Goal: Transaction & Acquisition: Purchase product/service

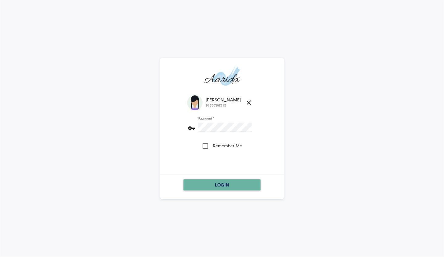
click at [220, 184] on span "LOGIN" at bounding box center [222, 185] width 14 height 11
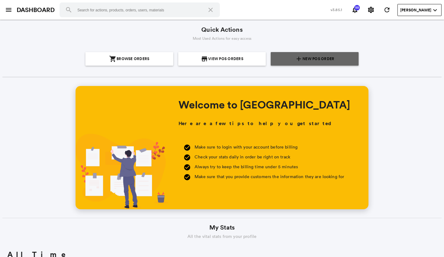
scroll to position [111, 212]
click at [303, 63] on span "New POS Order" at bounding box center [319, 59] width 32 height 14
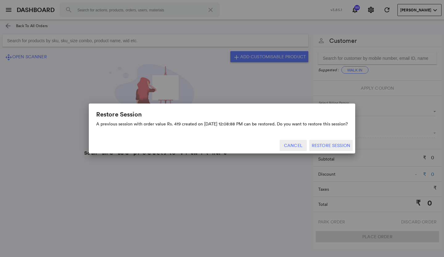
click at [293, 144] on button "Cancel" at bounding box center [293, 145] width 27 height 11
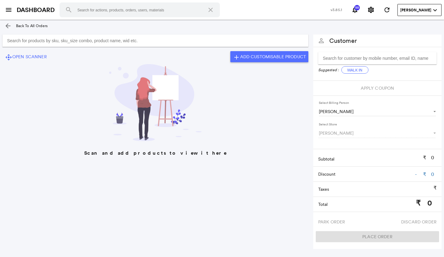
click at [135, 40] on input "Search for products by sku, sku_size combo, product name, wid etc." at bounding box center [155, 41] width 306 height 12
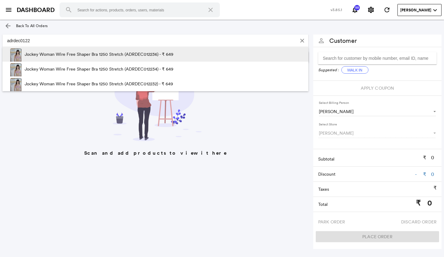
type input "adrdec0122"
click at [148, 57] on p "Jockey Woman Wire Free Shaper Bra 1250 Stretch (ADRDEC012236) - ₹ 649" at bounding box center [99, 54] width 149 height 15
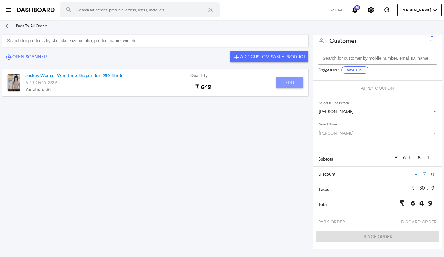
click at [287, 85] on button "Edit" at bounding box center [290, 82] width 27 height 11
type input "Jockey Woman Wire Free Shaper Bra 1250 Stretch"
type input "1"
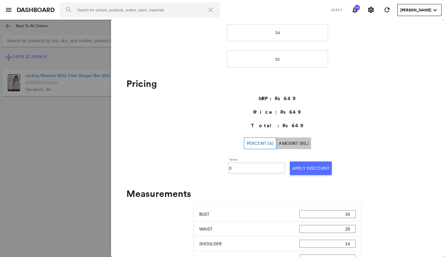
scroll to position [154, 0]
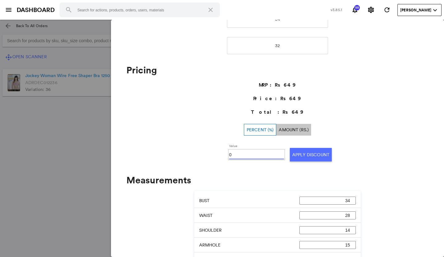
click at [236, 156] on input "0" at bounding box center [256, 154] width 55 height 9
type input "010"
click at [296, 153] on button "Apply Discount" at bounding box center [311, 155] width 42 height 14
click at [87, 182] on md-backdrop at bounding box center [222, 139] width 444 height 238
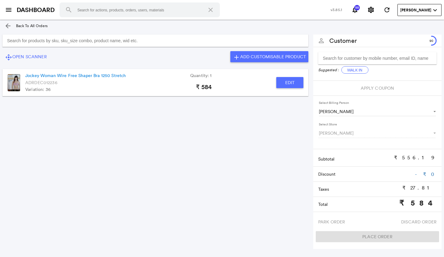
click at [58, 41] on input "Search for products by sku, sku_size combo, product name, wid etc." at bounding box center [155, 41] width 306 height 12
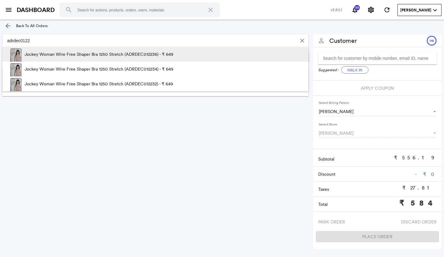
type input "adrdec0122"
click at [120, 55] on p "Jockey Woman Wire Free Shaper Bra 1250 Stretch (ADRDEC012236) - ₹ 649" at bounding box center [99, 54] width 149 height 15
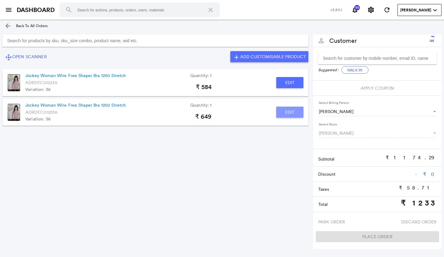
click at [284, 110] on button "Edit" at bounding box center [290, 112] width 27 height 11
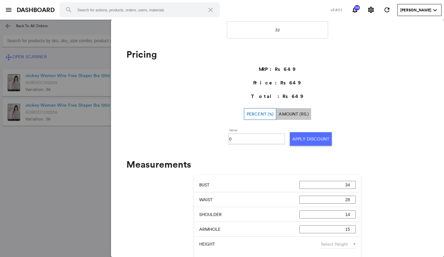
scroll to position [185, 0]
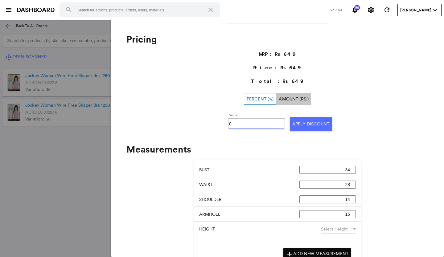
click at [243, 124] on input "0" at bounding box center [256, 123] width 55 height 9
type input "010"
click at [303, 124] on button "Apply Discount" at bounding box center [311, 124] width 42 height 14
click at [65, 190] on md-backdrop at bounding box center [222, 139] width 444 height 238
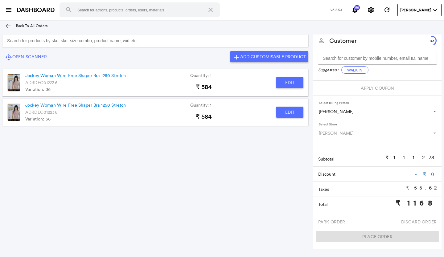
click at [174, 42] on input "Search for products by sku, sku_size combo, product name, wid etc." at bounding box center [155, 41] width 306 height 12
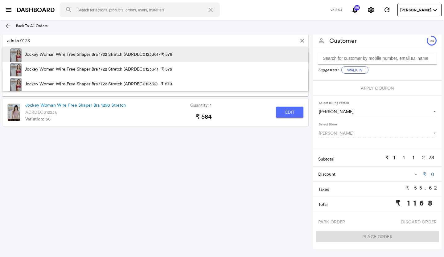
type input "adrdec0123"
click at [148, 57] on p "Jockey Woman Wire Free Shaper Bra 1722 Stretch (ADRDEC012336) - ₹ 579" at bounding box center [99, 54] width 148 height 15
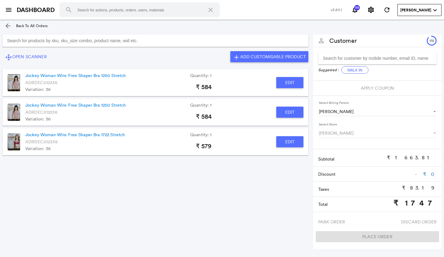
click at [281, 142] on button "Edit" at bounding box center [290, 141] width 27 height 11
type input "Jockey Woman Wire Free Shaper Bra 1722 Stretch"
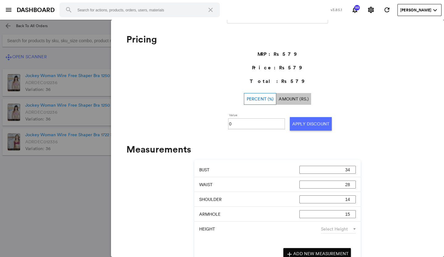
scroll to position [199, 0]
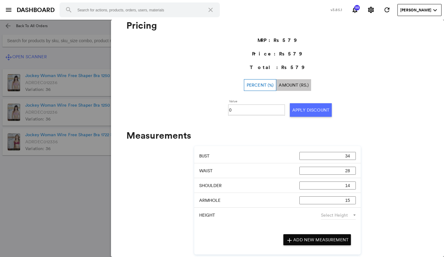
click at [238, 109] on input "0" at bounding box center [256, 110] width 55 height 9
type input "010"
click at [306, 112] on button "Apply Discount" at bounding box center [311, 110] width 42 height 14
click at [63, 217] on md-backdrop at bounding box center [222, 139] width 444 height 238
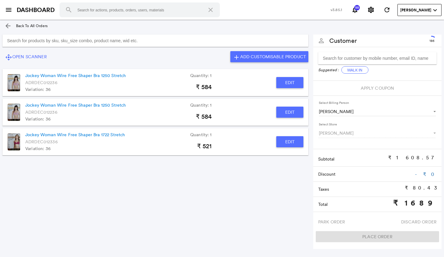
click at [294, 140] on button "Edit" at bounding box center [290, 141] width 27 height 11
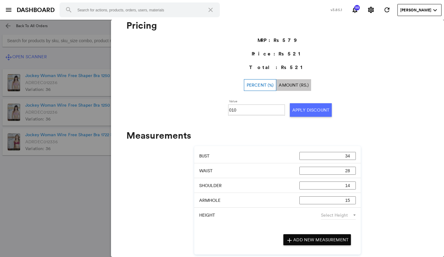
click at [70, 193] on md-backdrop at bounding box center [222, 139] width 444 height 238
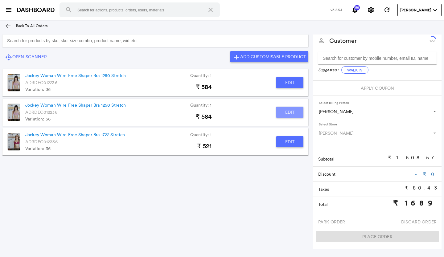
click at [292, 114] on button "Edit" at bounding box center [290, 112] width 27 height 11
type input "Jockey Woman Wire Free Shaper Bra 1250 Stretch"
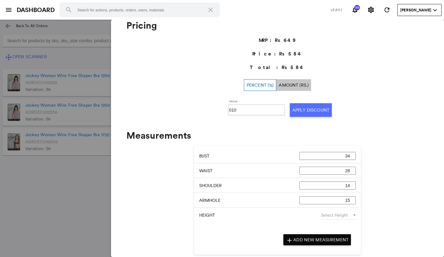
click at [75, 192] on md-backdrop at bounding box center [222, 139] width 444 height 238
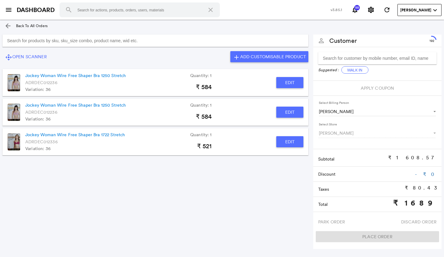
click at [282, 82] on button "Edit" at bounding box center [290, 82] width 27 height 11
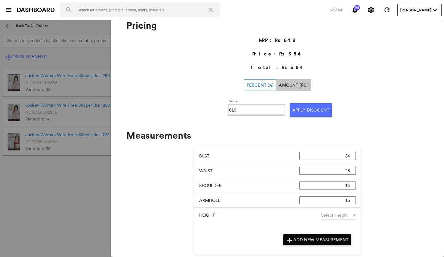
click at [69, 174] on md-backdrop at bounding box center [222, 139] width 444 height 238
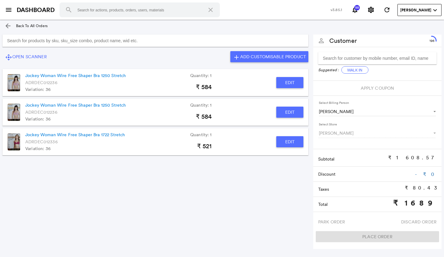
click at [86, 43] on input "Search for products by sku, sku_size combo, product name, wid etc." at bounding box center [155, 41] width 306 height 12
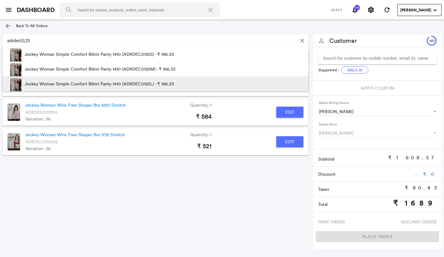
type input "adrdec0125"
click at [127, 80] on p "Jockey Woman Simple Comfort Bikini Panty 1410 (ADRDEC0125L) - ₹ 166.33" at bounding box center [99, 84] width 149 height 15
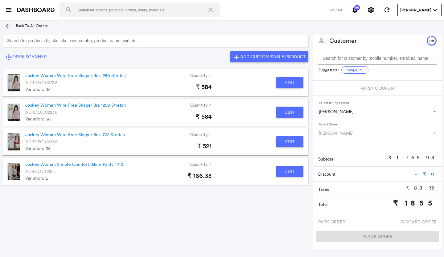
click at [285, 171] on button "Edit" at bounding box center [290, 171] width 27 height 11
type input "Jockey Woman Simple Comfort Bikini Panty 1410"
type input "0"
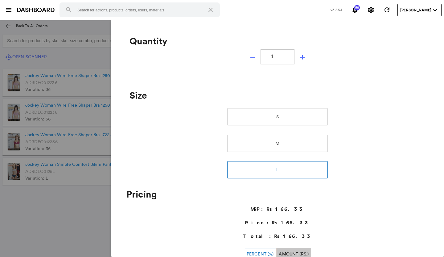
scroll to position [14, 0]
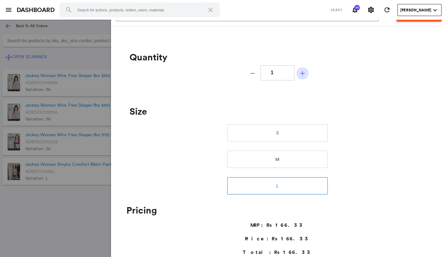
click at [299, 75] on md-icon "add" at bounding box center [302, 73] width 7 height 7
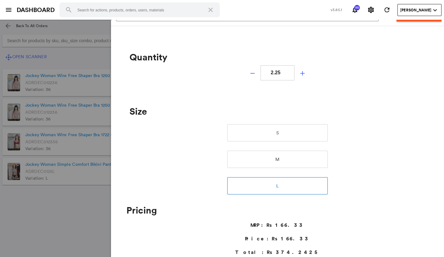
click at [299, 75] on md-icon "add" at bounding box center [302, 73] width 7 height 7
type input "3"
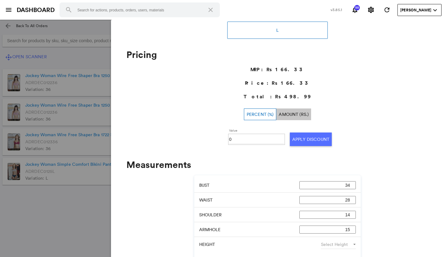
scroll to position [199, 0]
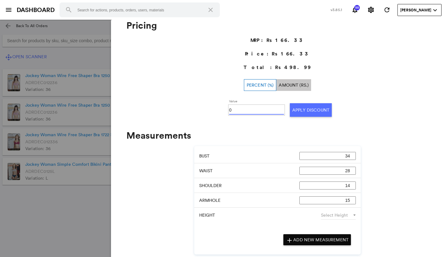
click at [236, 109] on input "0" at bounding box center [256, 110] width 55 height 9
type input "10"
click at [310, 108] on button "Apply Discount" at bounding box center [311, 110] width 42 height 14
click at [70, 192] on md-backdrop at bounding box center [222, 139] width 444 height 238
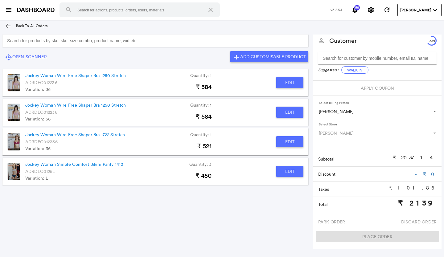
click at [102, 40] on input "Search for products by sku, sku_size combo, product name, wid etc." at bounding box center [155, 41] width 306 height 12
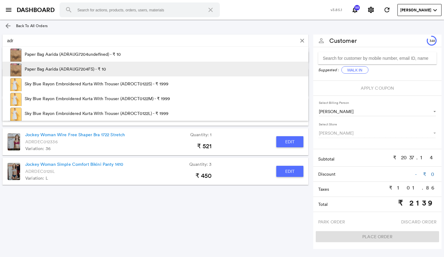
type input "adr"
click at [81, 69] on p "Paper Bag Aarida (ADRAUG7204FS) - ₹ 10" at bounding box center [65, 69] width 81 height 15
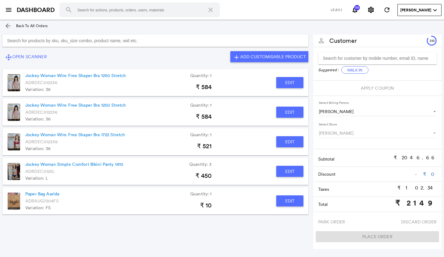
click at [288, 201] on button "Edit" at bounding box center [290, 201] width 27 height 11
type input "Paper Bag Aarida"
type input "1"
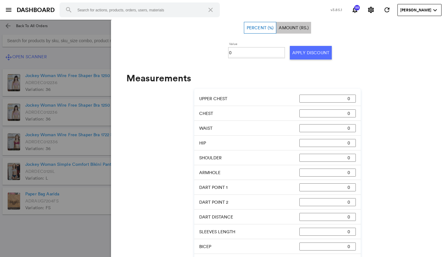
scroll to position [230, 0]
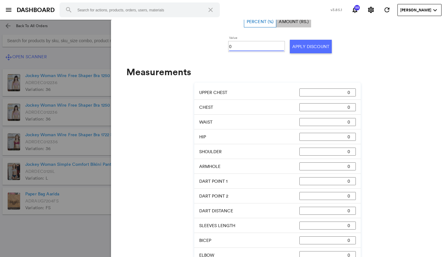
click at [245, 48] on input "0" at bounding box center [256, 46] width 55 height 9
type input "0100"
click at [312, 49] on button "Apply Discount" at bounding box center [311, 47] width 42 height 14
click at [82, 225] on md-backdrop at bounding box center [222, 139] width 444 height 238
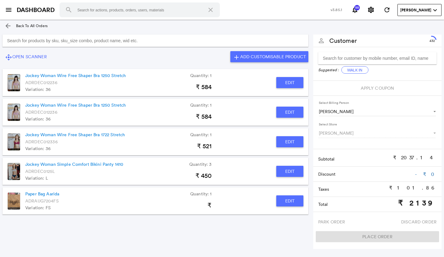
click at [283, 169] on button "Edit" at bounding box center [290, 171] width 27 height 11
type input "Jockey Woman Simple Comfort Bikini Panty 1410"
type input "3"
type input "10"
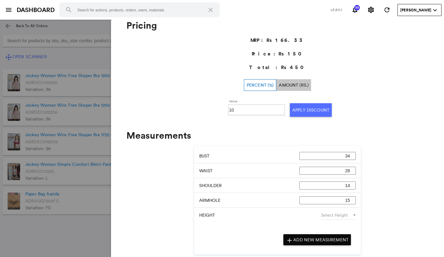
scroll to position [199, 0]
click at [86, 239] on md-backdrop at bounding box center [222, 139] width 444 height 238
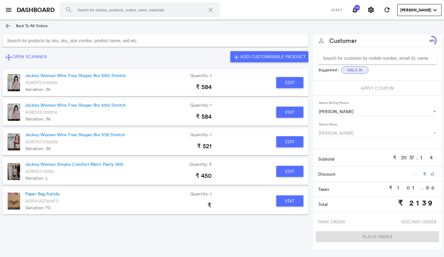
click at [352, 70] on button "Walk In" at bounding box center [355, 69] width 27 height 7
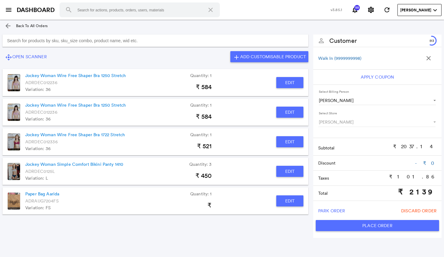
click at [342, 227] on button "Place Order" at bounding box center [377, 225] width 123 height 11
type input "2139"
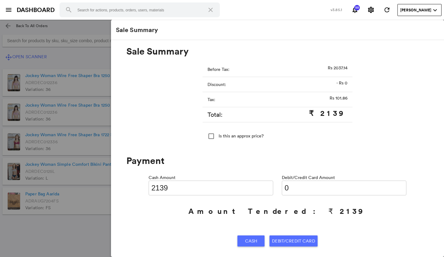
click at [301, 190] on input "0" at bounding box center [344, 188] width 125 height 15
type input "021"
type input "2118"
type input "02139"
type input "0"
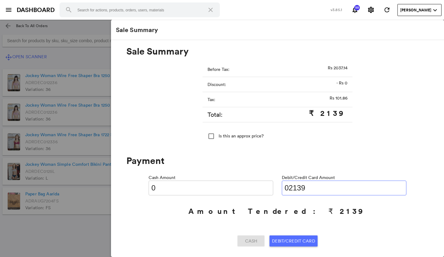
type input "02139"
click at [279, 240] on span "Debit/Credit Card" at bounding box center [293, 241] width 43 height 11
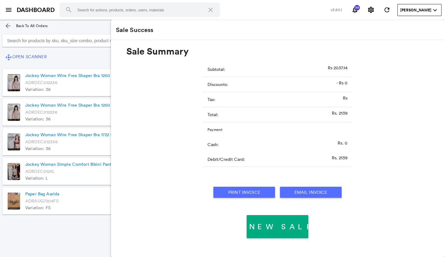
click at [251, 193] on button "Print Invoice" at bounding box center [245, 192] width 62 height 11
click at [7, 7] on md-icon "menu" at bounding box center [8, 9] width 7 height 7
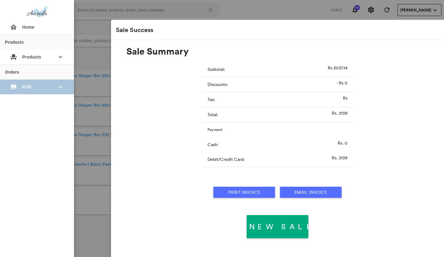
click at [39, 87] on span "POS" at bounding box center [37, 86] width 30 height 11
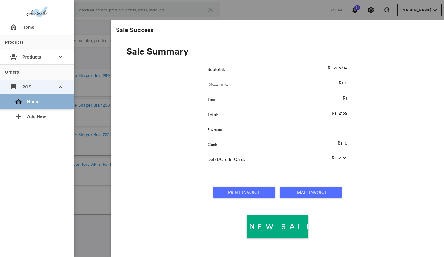
click at [40, 104] on div "home Home" at bounding box center [39, 101] width 59 height 15
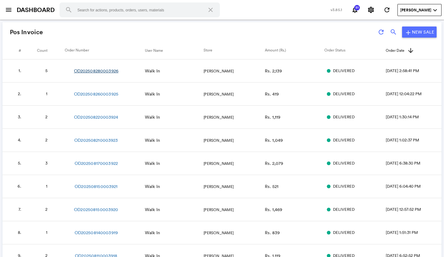
click at [95, 74] on link "OD202508280003926" at bounding box center [96, 71] width 44 height 6
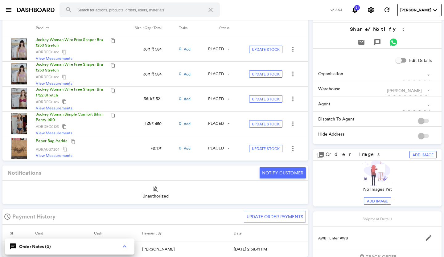
scroll to position [185, 0]
